Goal: Task Accomplishment & Management: Complete application form

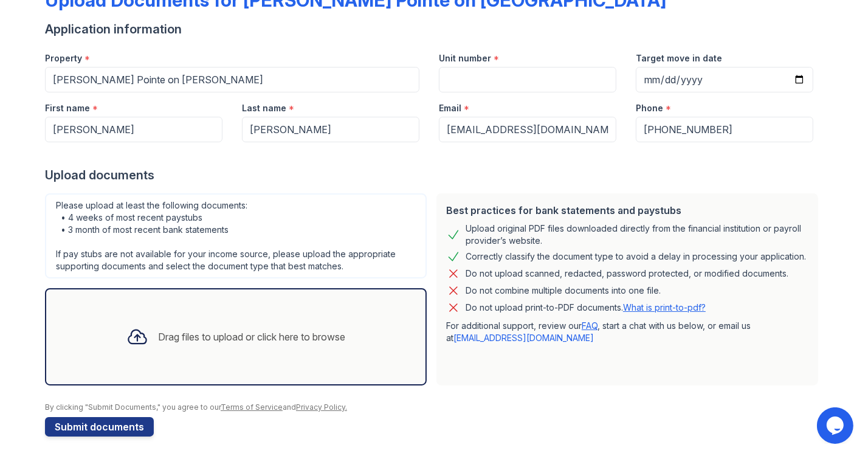
scroll to position [86, 0]
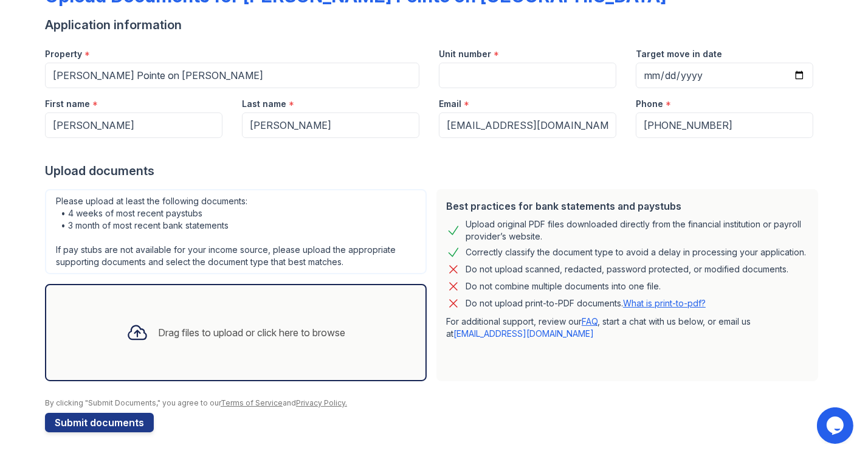
click at [224, 319] on div "Drag files to upload or click here to browse" at bounding box center [236, 332] width 238 height 41
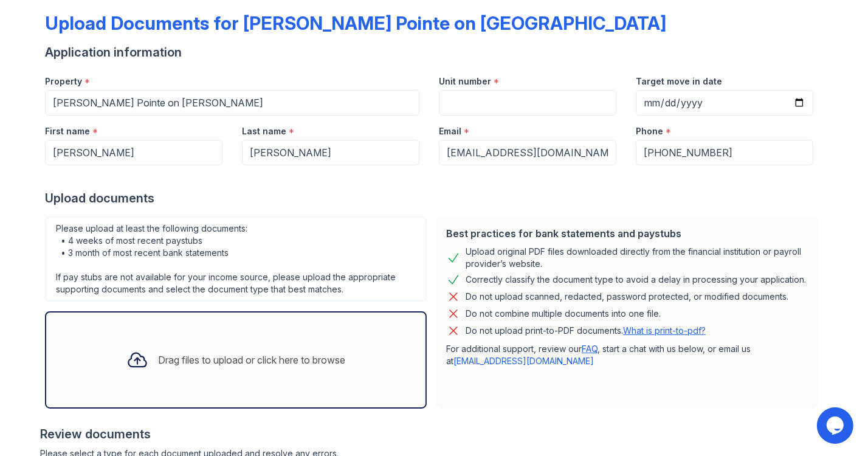
scroll to position [29, 0]
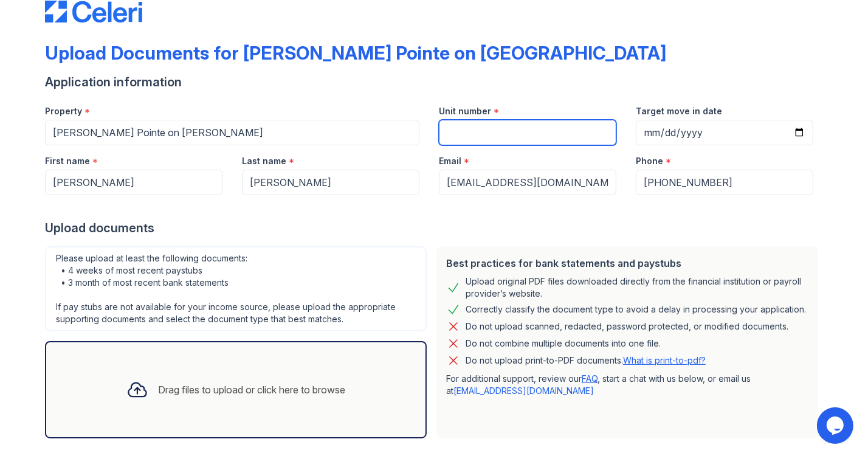
click at [474, 128] on input "Unit number" at bounding box center [528, 133] width 178 height 26
type input "1661751676"
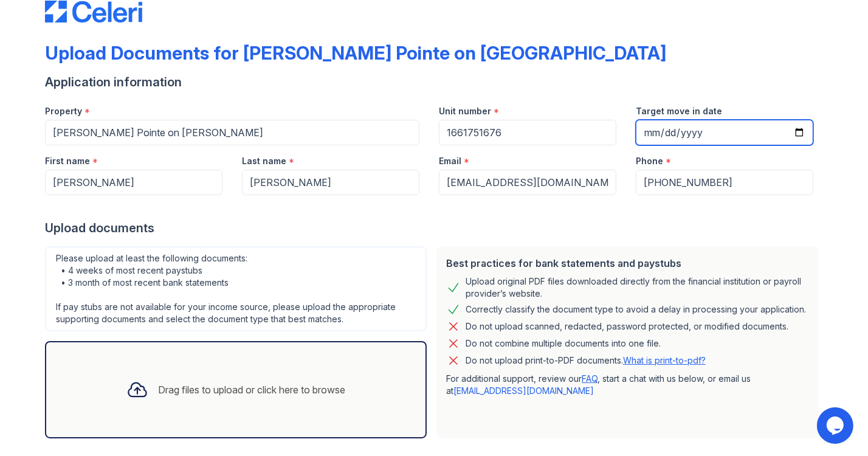
click at [639, 128] on input "Target move in date" at bounding box center [725, 133] width 178 height 26
click at [793, 137] on input "Target move in date" at bounding box center [725, 133] width 178 height 26
type input "[DATE]"
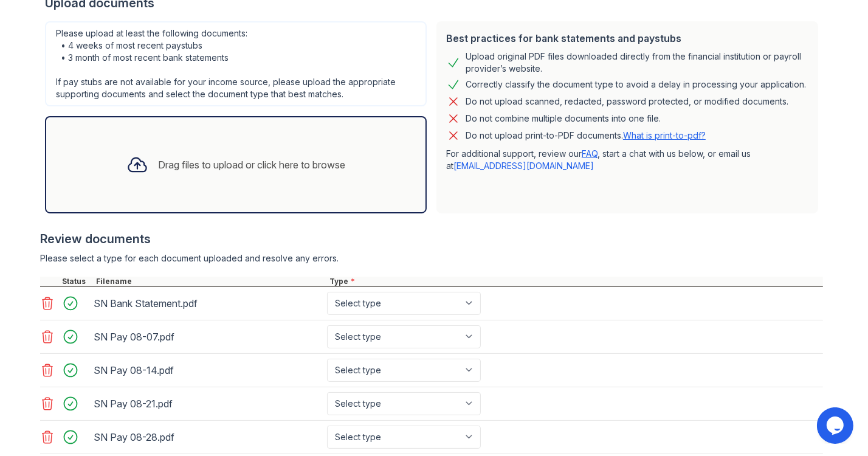
scroll to position [333, 0]
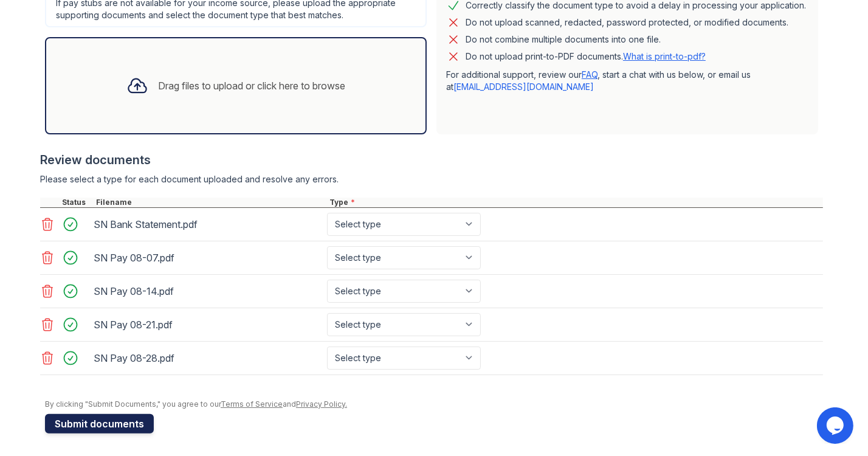
click at [138, 421] on button "Submit documents" at bounding box center [99, 423] width 109 height 19
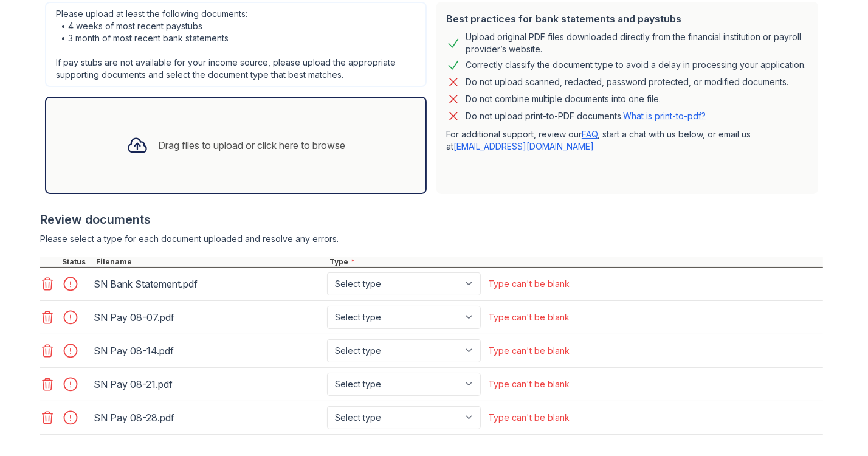
scroll to position [365, 0]
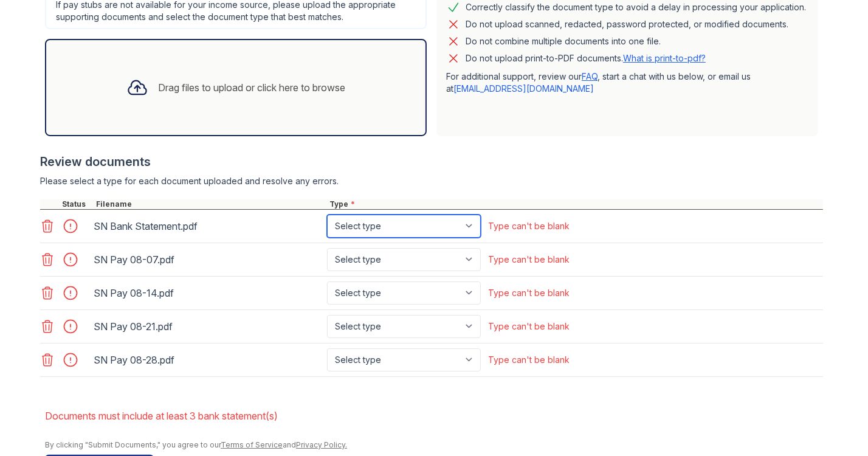
click at [427, 230] on select "Select type Paystub Bank Statement Offer Letter Tax Documents Benefit Award Let…" at bounding box center [404, 226] width 154 height 23
select select "bank_statement"
click at [327, 215] on select "Select type Paystub Bank Statement Offer Letter Tax Documents Benefit Award Let…" at bounding box center [404, 226] width 154 height 23
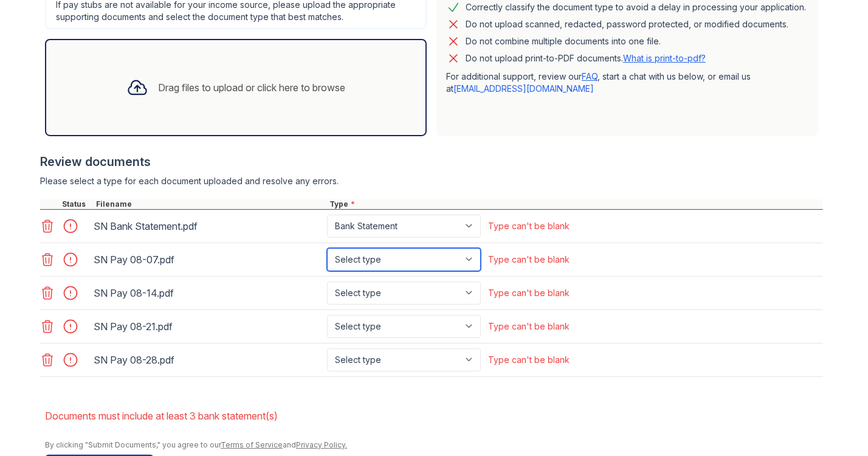
click at [428, 261] on select "Select type Paystub Bank Statement Offer Letter Tax Documents Benefit Award Let…" at bounding box center [404, 259] width 154 height 23
select select "paystub"
click at [327, 248] on select "Select type Paystub Bank Statement Offer Letter Tax Documents Benefit Award Let…" at bounding box center [404, 259] width 154 height 23
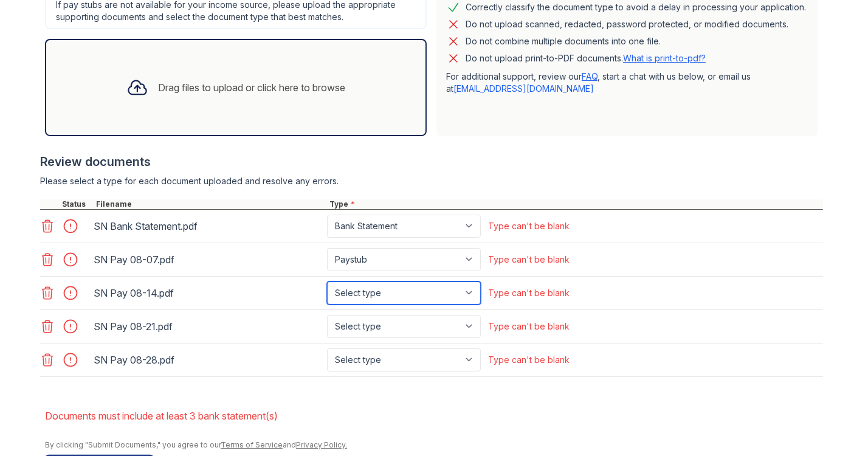
click at [422, 284] on select "Select type Paystub Bank Statement Offer Letter Tax Documents Benefit Award Let…" at bounding box center [404, 292] width 154 height 23
select select "paystub"
click at [327, 281] on select "Select type Paystub Bank Statement Offer Letter Tax Documents Benefit Award Let…" at bounding box center [404, 292] width 154 height 23
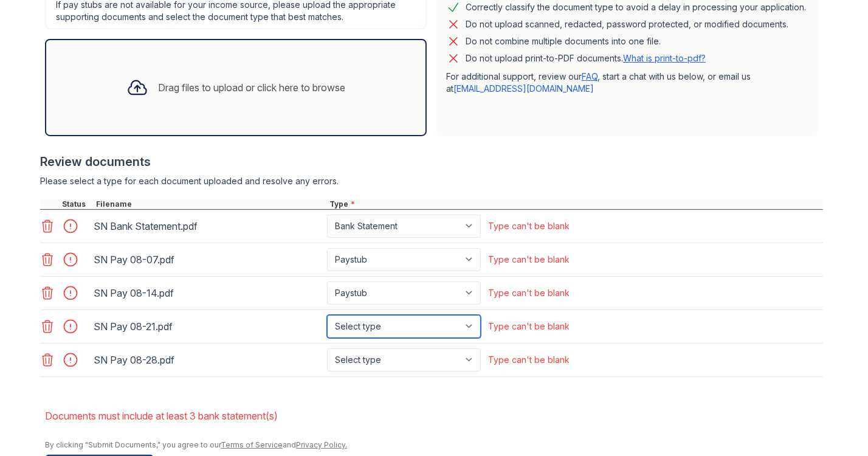
click at [408, 322] on select "Select type Paystub Bank Statement Offer Letter Tax Documents Benefit Award Let…" at bounding box center [404, 326] width 154 height 23
select select "paystub"
click at [327, 315] on select "Select type Paystub Bank Statement Offer Letter Tax Documents Benefit Award Let…" at bounding box center [404, 326] width 154 height 23
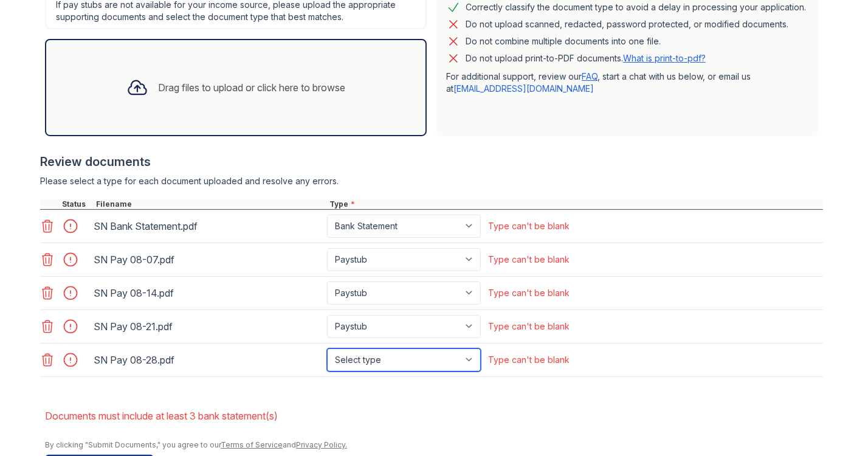
click at [399, 359] on select "Select type Paystub Bank Statement Offer Letter Tax Documents Benefit Award Let…" at bounding box center [404, 359] width 154 height 23
select select "paystub"
click at [327, 348] on select "Select type Paystub Bank Statement Offer Letter Tax Documents Benefit Award Let…" at bounding box center [404, 359] width 154 height 23
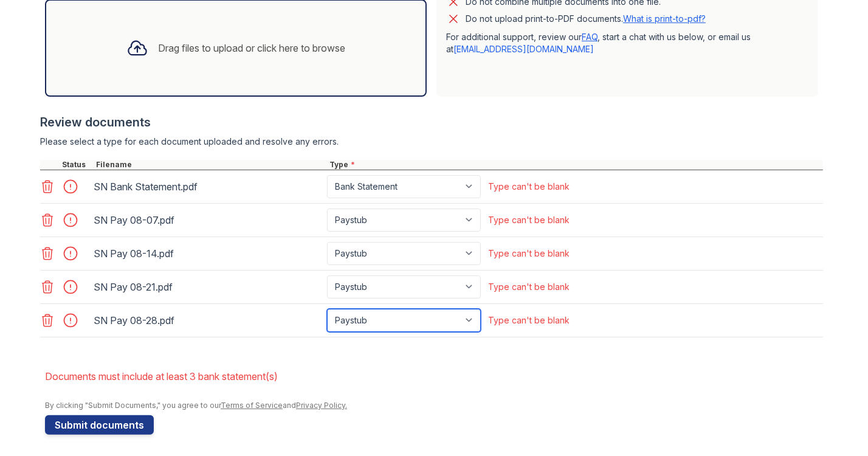
scroll to position [405, 0]
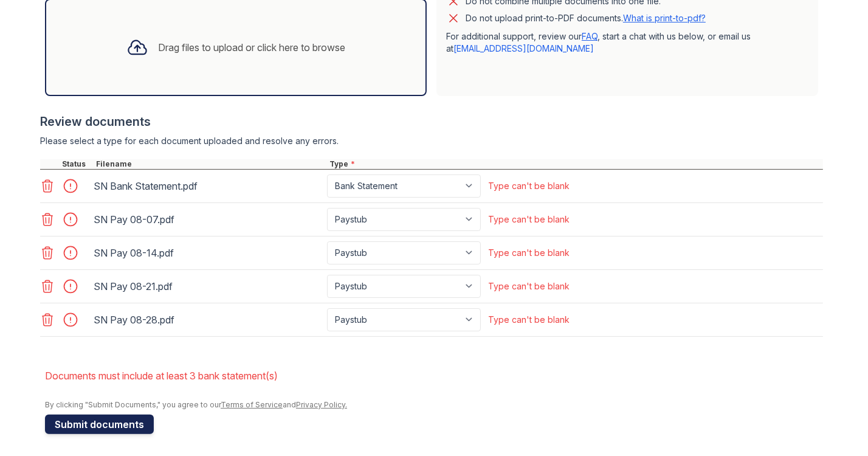
click at [91, 416] on button "Submit documents" at bounding box center [99, 424] width 109 height 19
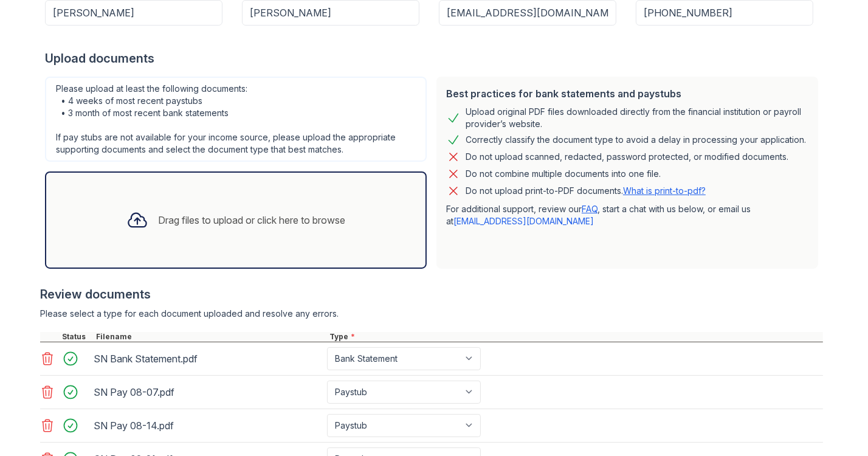
scroll to position [222, 0]
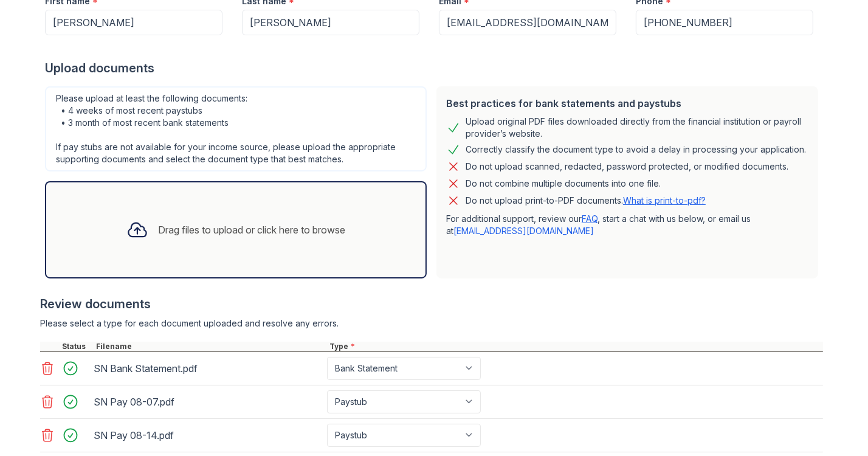
click at [280, 236] on div "Drag files to upload or click here to browse" at bounding box center [236, 229] width 238 height 41
click at [293, 229] on div "Drag files to upload or click here to browse" at bounding box center [251, 229] width 187 height 15
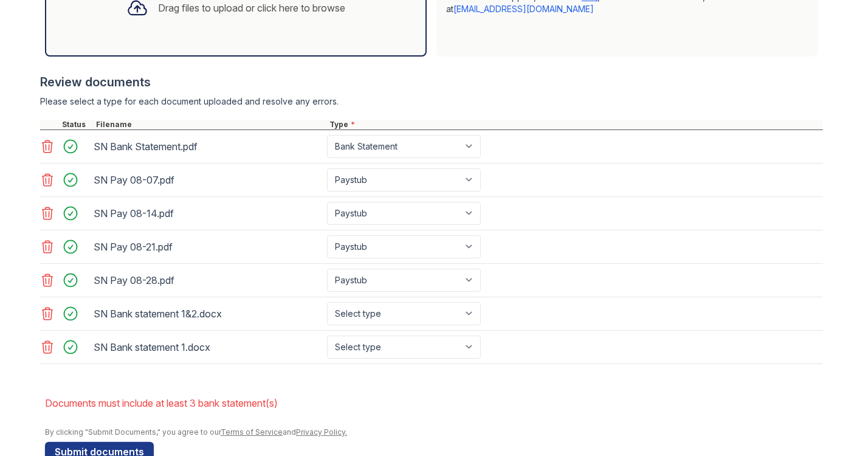
scroll to position [466, 0]
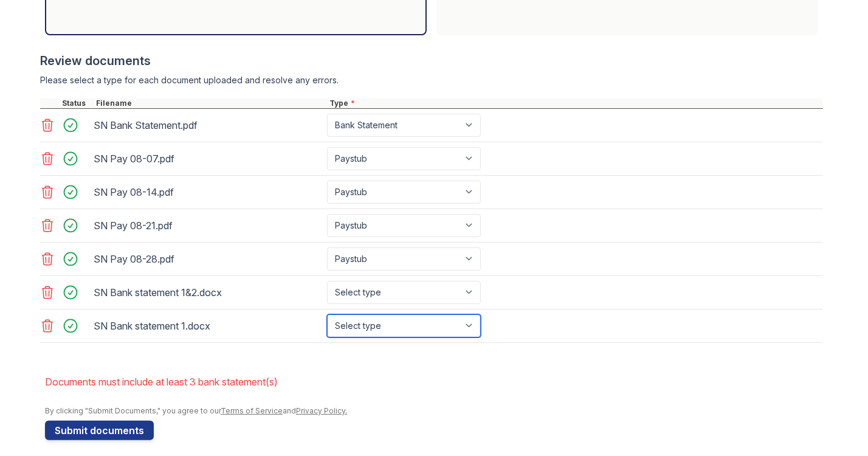
click at [396, 323] on select "Select type Paystub Bank Statement Offer Letter Tax Documents Benefit Award Let…" at bounding box center [404, 325] width 154 height 23
select select "bank_statement"
click at [327, 314] on select "Select type Paystub Bank Statement Offer Letter Tax Documents Benefit Award Let…" at bounding box center [404, 325] width 154 height 23
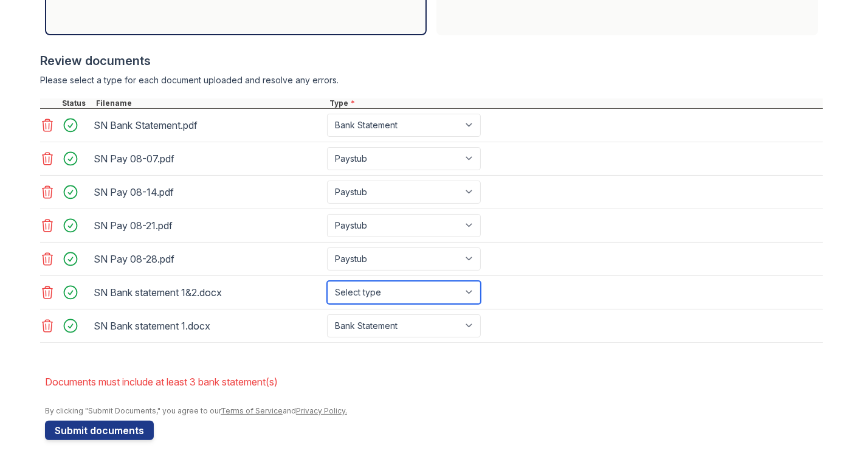
click at [415, 283] on select "Select type Paystub Bank Statement Offer Letter Tax Documents Benefit Award Let…" at bounding box center [404, 292] width 154 height 23
select select "bank_statement"
click at [327, 281] on select "Select type Paystub Bank Statement Offer Letter Tax Documents Benefit Award Let…" at bounding box center [404, 292] width 154 height 23
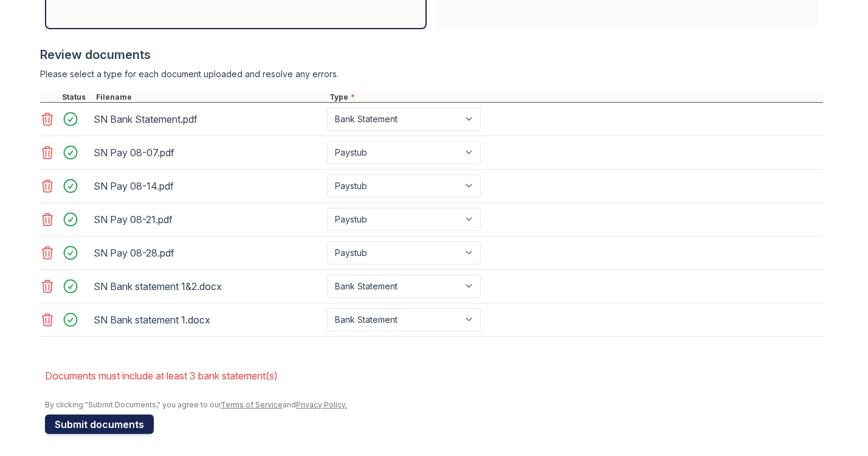
click at [112, 426] on button "Submit documents" at bounding box center [99, 424] width 109 height 19
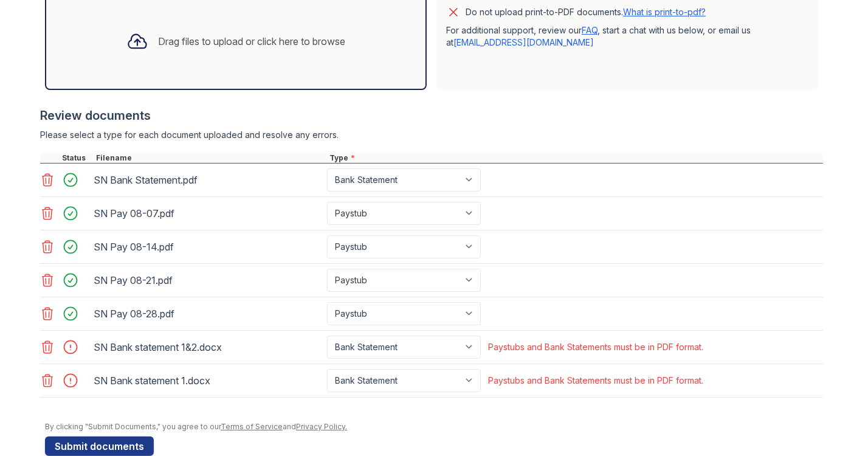
scroll to position [426, 0]
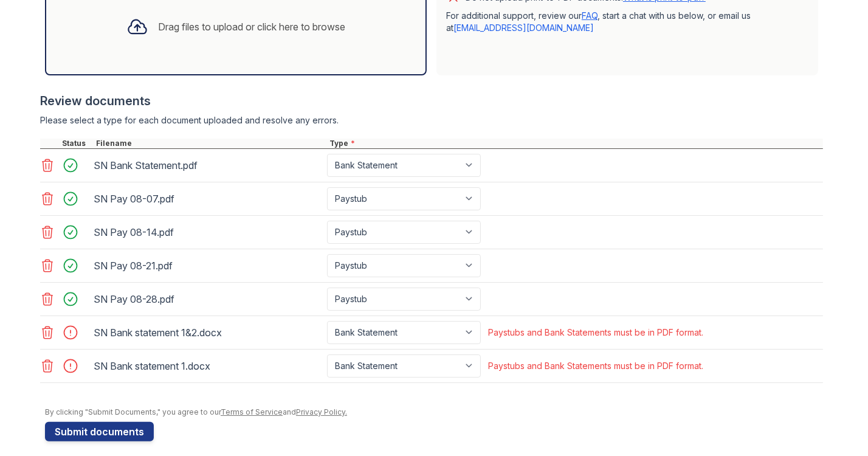
drag, startPoint x: 45, startPoint y: 336, endPoint x: 47, endPoint y: 343, distance: 7.1
click at [45, 336] on icon at bounding box center [48, 332] width 10 height 12
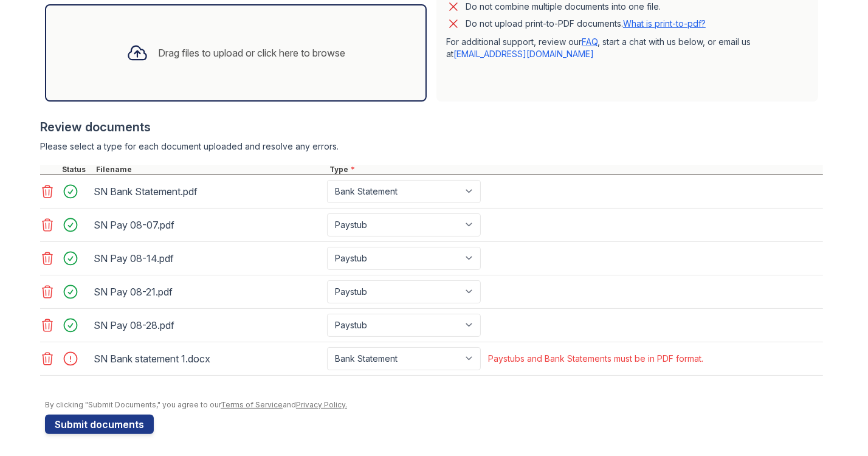
click at [45, 358] on icon at bounding box center [47, 358] width 15 height 15
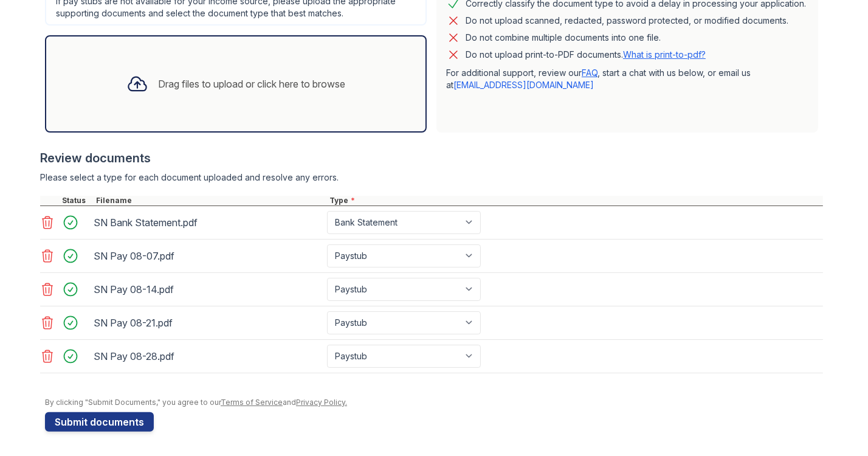
scroll to position [366, 0]
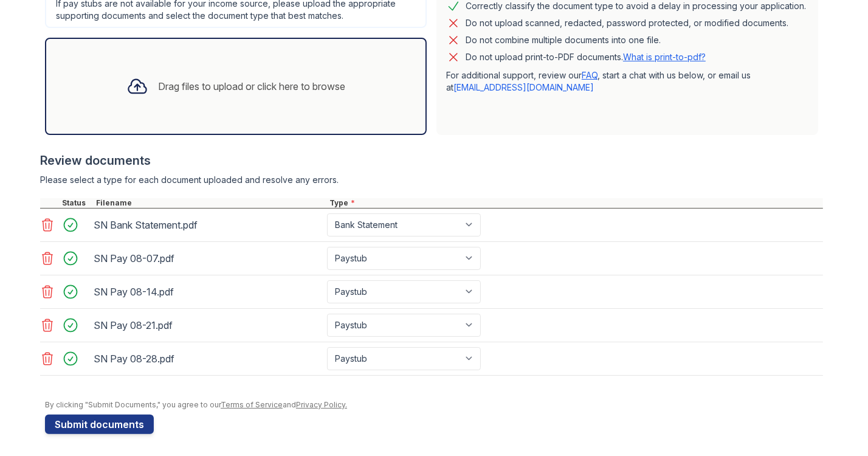
click at [275, 88] on div "Drag files to upload or click here to browse" at bounding box center [251, 86] width 187 height 15
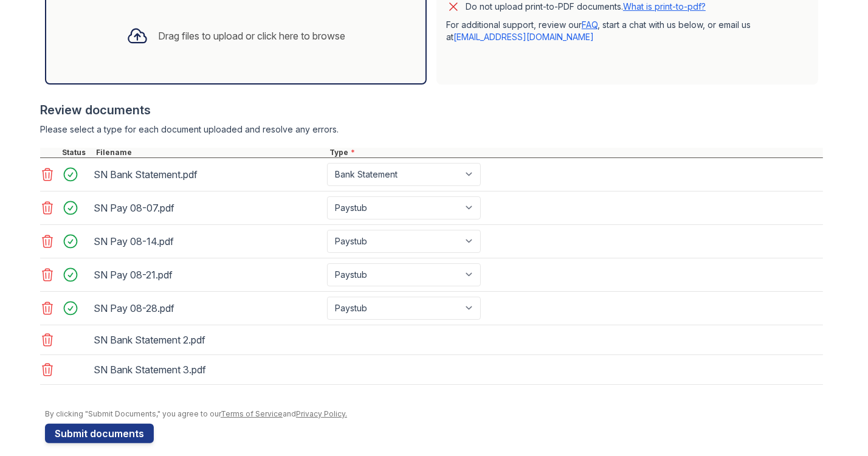
scroll to position [426, 0]
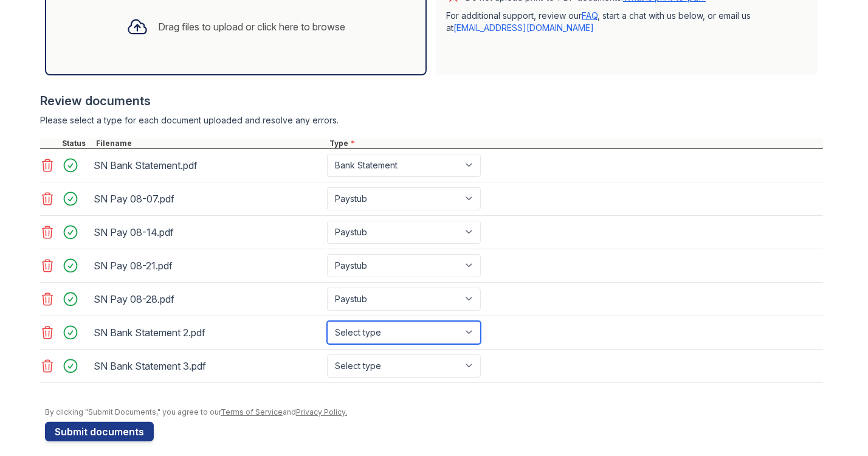
click at [396, 333] on select "Select type Paystub Bank Statement Offer Letter Tax Documents Benefit Award Let…" at bounding box center [404, 332] width 154 height 23
select select "bank_statement"
click at [327, 321] on select "Select type Paystub Bank Statement Offer Letter Tax Documents Benefit Award Let…" at bounding box center [404, 332] width 154 height 23
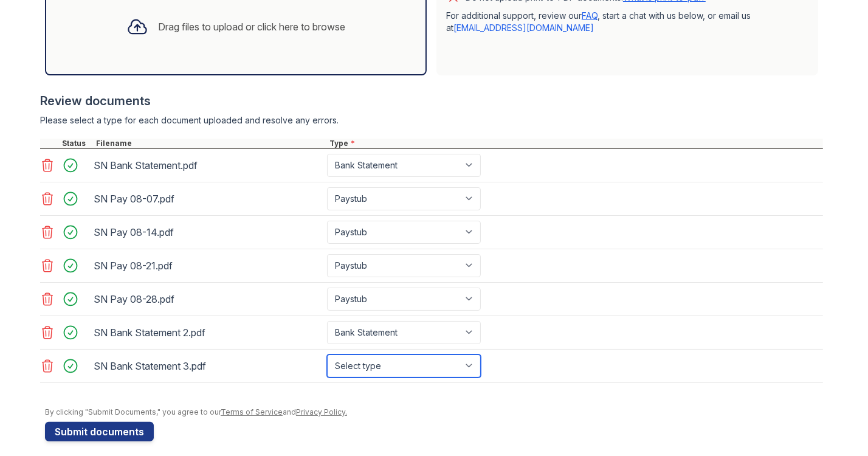
click at [409, 359] on select "Select type Paystub Bank Statement Offer Letter Tax Documents Benefit Award Let…" at bounding box center [404, 365] width 154 height 23
select select "bank_statement"
click at [327, 354] on select "Select type Paystub Bank Statement Offer Letter Tax Documents Benefit Award Let…" at bounding box center [404, 365] width 154 height 23
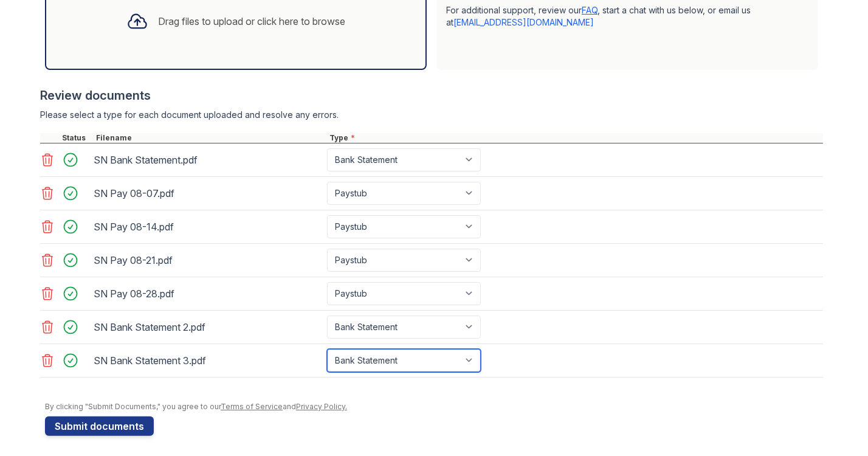
scroll to position [432, 0]
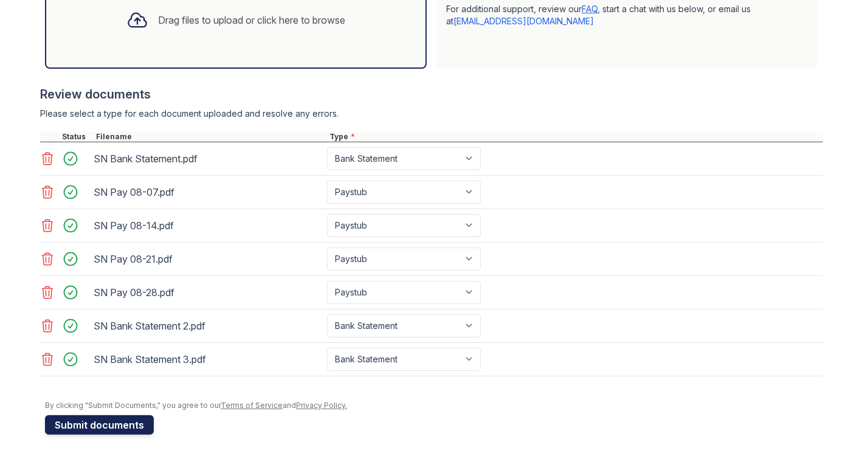
click at [133, 419] on button "Submit documents" at bounding box center [99, 424] width 109 height 19
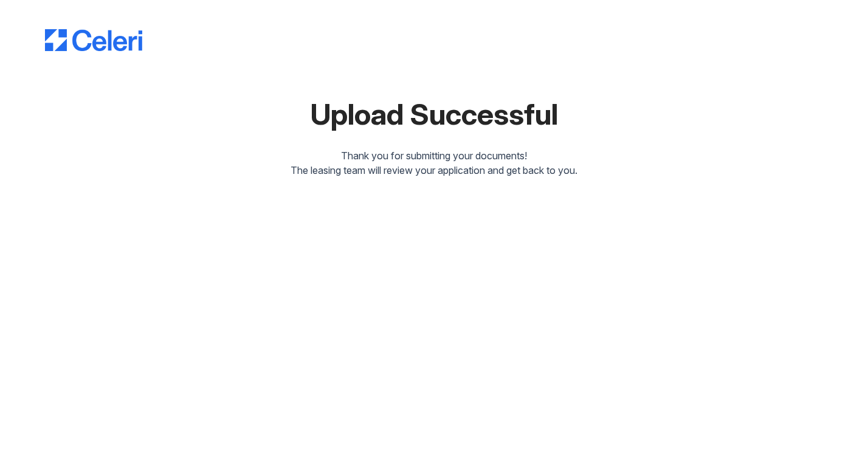
click at [729, 25] on div at bounding box center [434, 28] width 778 height 46
